Goal: Navigation & Orientation: Find specific page/section

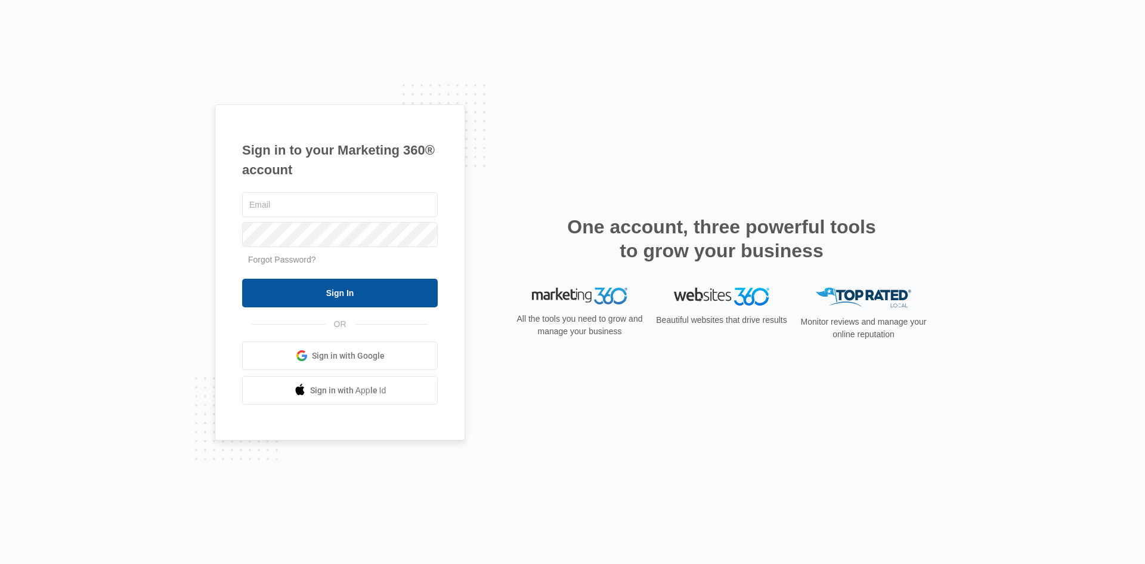
type input "[EMAIL_ADDRESS][DOMAIN_NAME]"
click at [320, 293] on input "Sign In" at bounding box center [340, 293] width 196 height 29
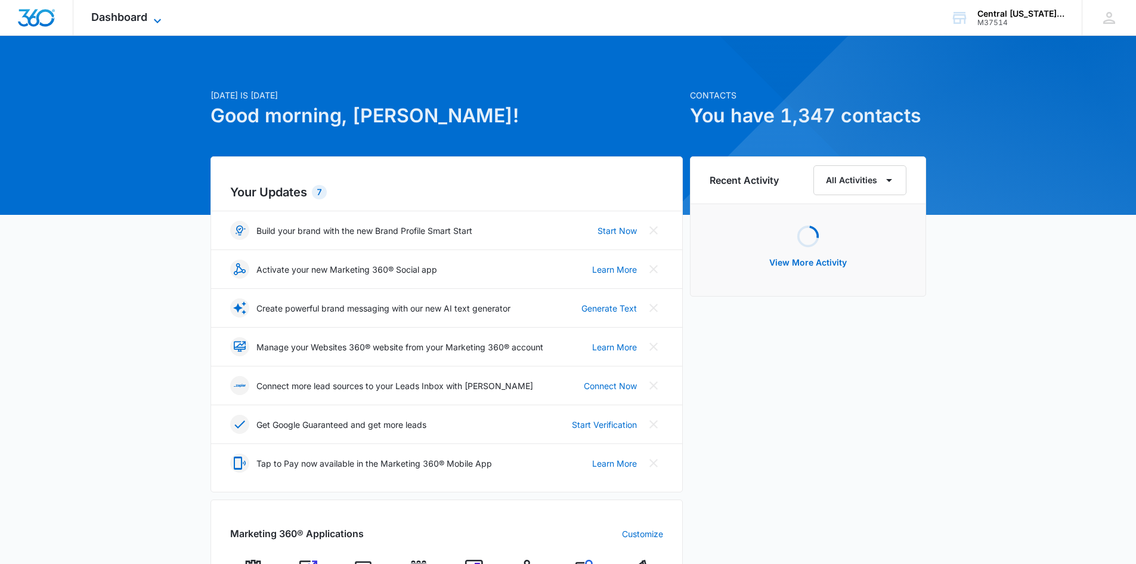
click at [154, 14] on icon at bounding box center [157, 21] width 14 height 14
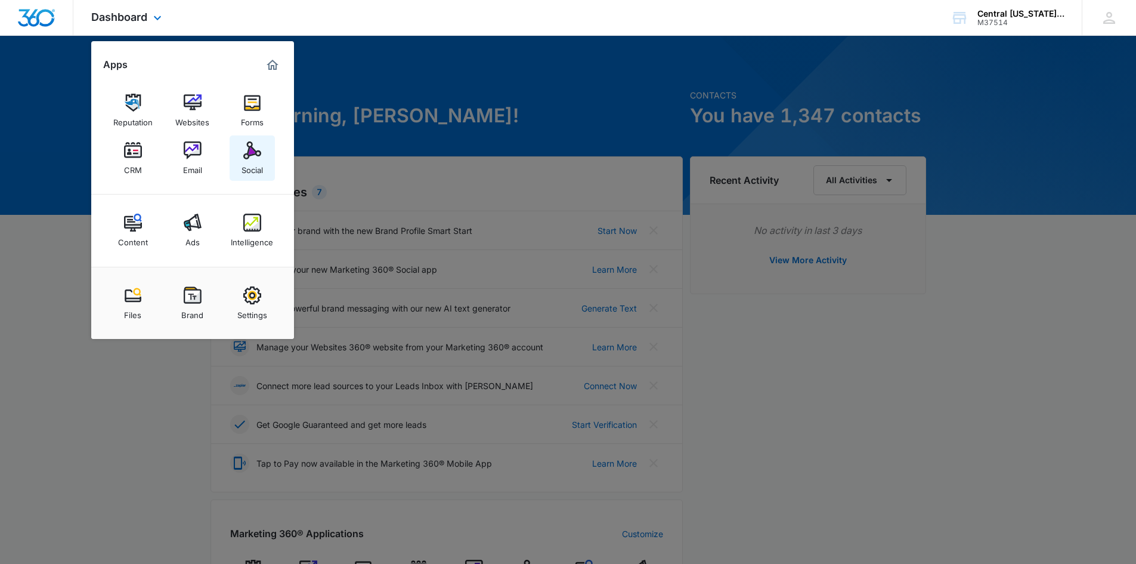
click at [255, 166] on div "Social" at bounding box center [252, 167] width 21 height 16
